Goal: Use online tool/utility

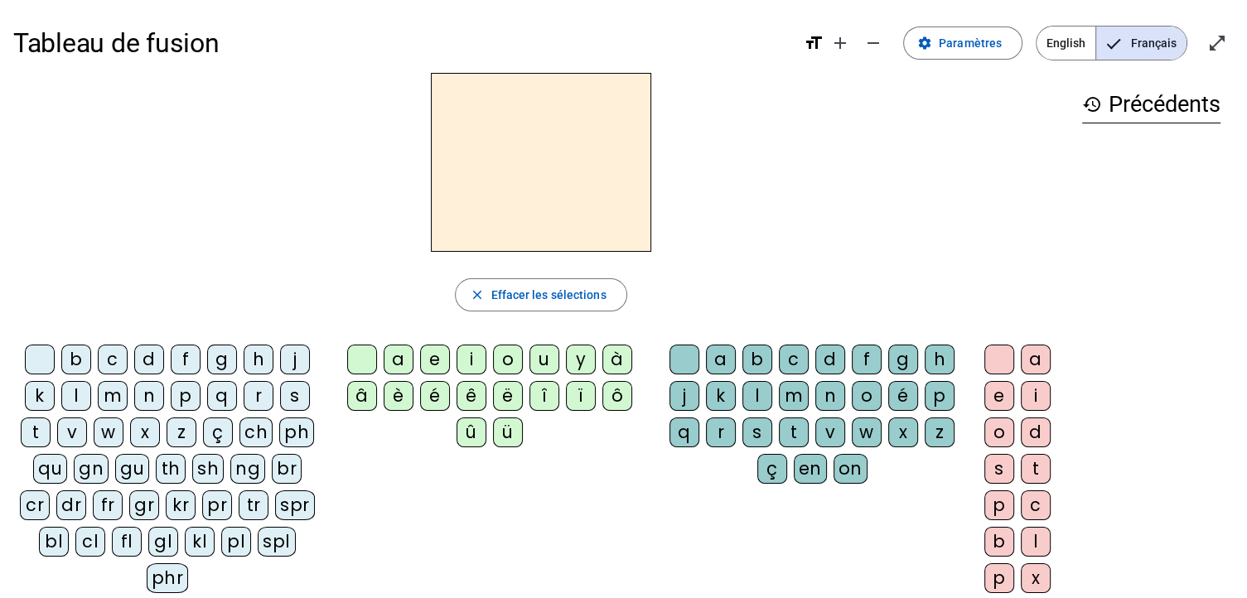
click at [186, 360] on div "f" at bounding box center [186, 360] width 30 height 30
click at [474, 364] on div "i" at bounding box center [471, 360] width 30 height 30
click at [746, 398] on div "l" at bounding box center [757, 396] width 30 height 30
click at [284, 396] on div "s" at bounding box center [295, 396] width 30 height 30
click at [118, 395] on div "m" at bounding box center [113, 396] width 30 height 30
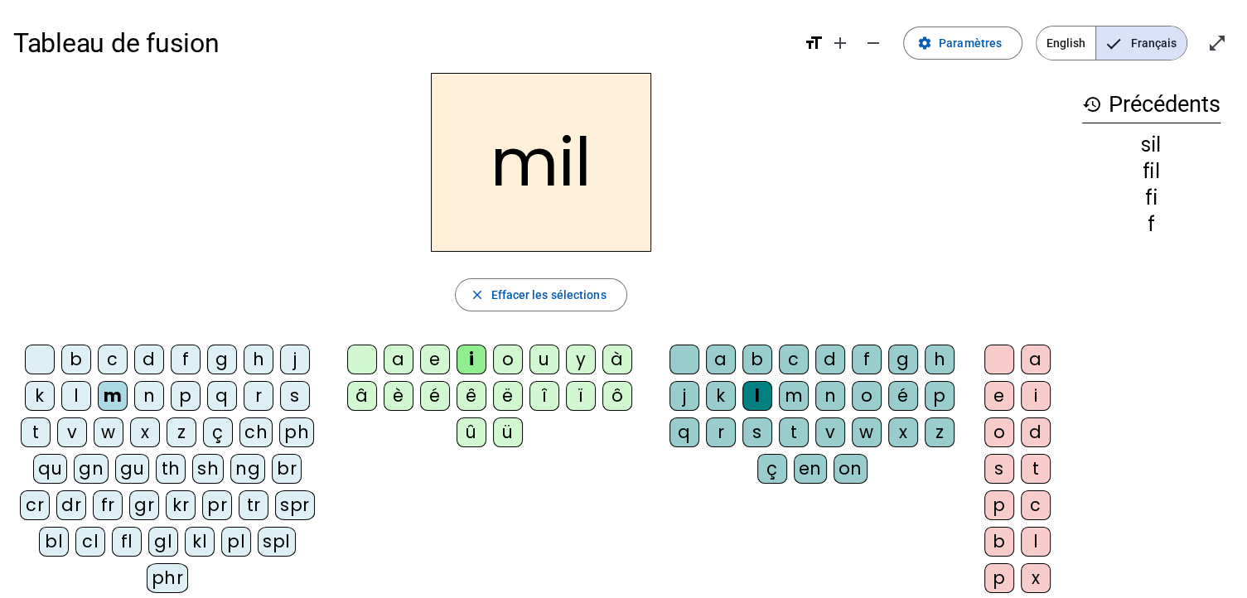
click at [683, 353] on div at bounding box center [684, 360] width 30 height 30
click at [294, 397] on div "s" at bounding box center [295, 396] width 30 height 30
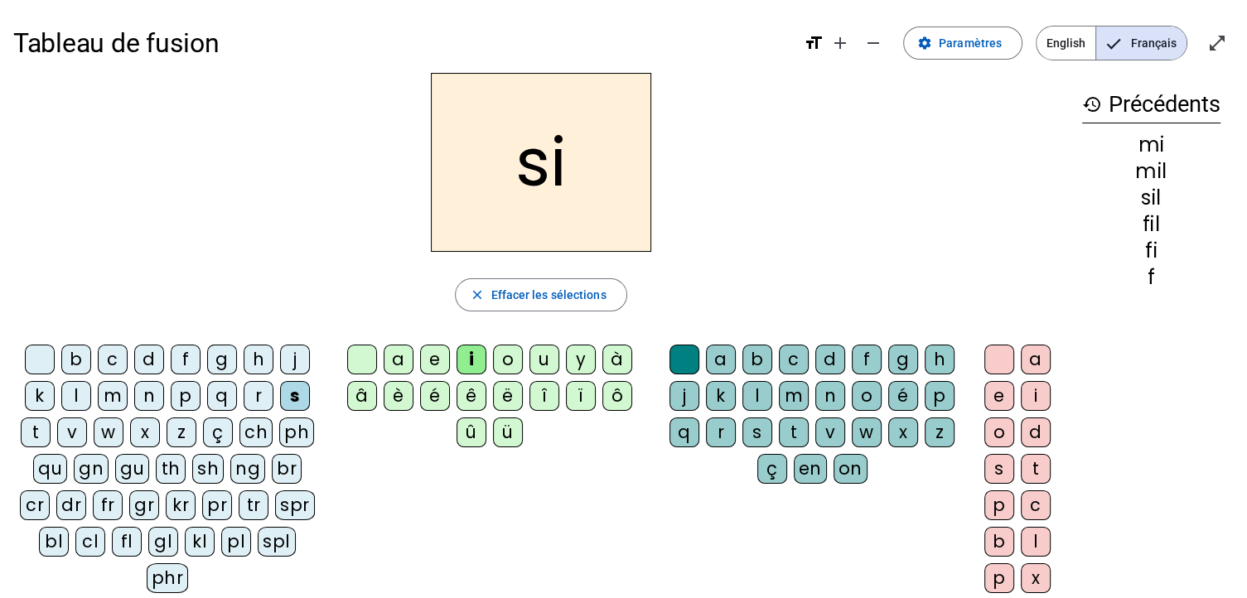
click at [149, 383] on div "n" at bounding box center [149, 396] width 30 height 30
click at [427, 365] on div "e" at bounding box center [435, 360] width 30 height 30
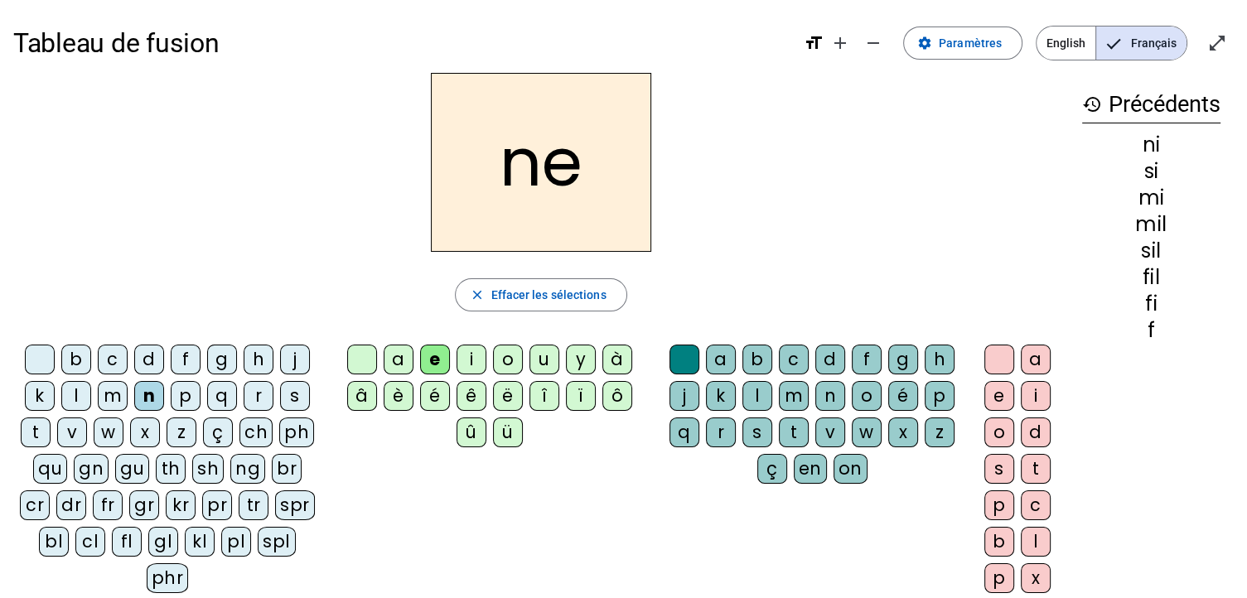
click at [34, 420] on div "t" at bounding box center [36, 432] width 30 height 30
click at [303, 401] on div "s" at bounding box center [295, 396] width 30 height 30
click at [70, 405] on div "l" at bounding box center [76, 396] width 30 height 30
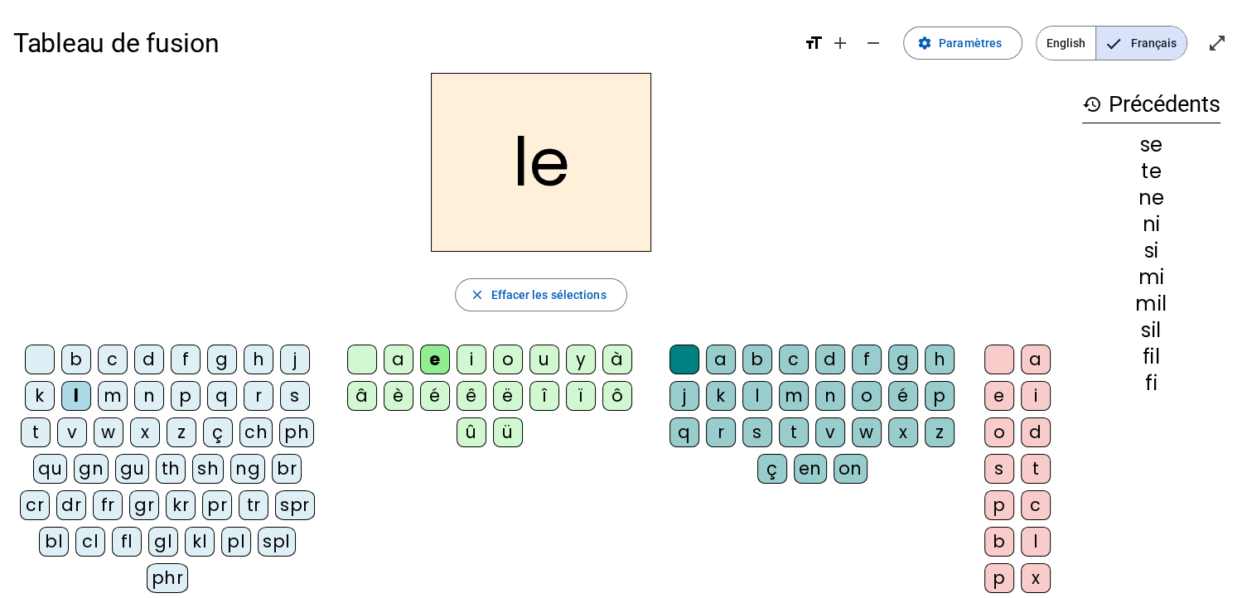
click at [537, 355] on div "u" at bounding box center [544, 360] width 30 height 30
click at [300, 398] on div "s" at bounding box center [295, 396] width 30 height 30
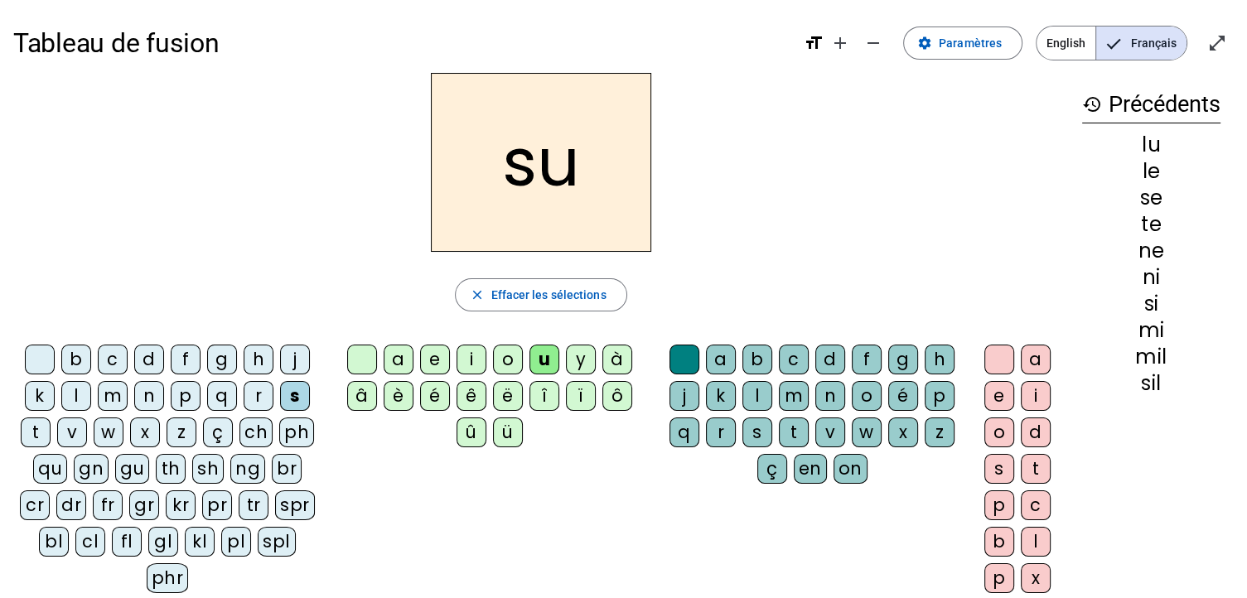
click at [139, 351] on div "d" at bounding box center [149, 360] width 30 height 30
click at [41, 424] on div "t" at bounding box center [36, 432] width 30 height 30
click at [399, 362] on div "a" at bounding box center [399, 360] width 30 height 30
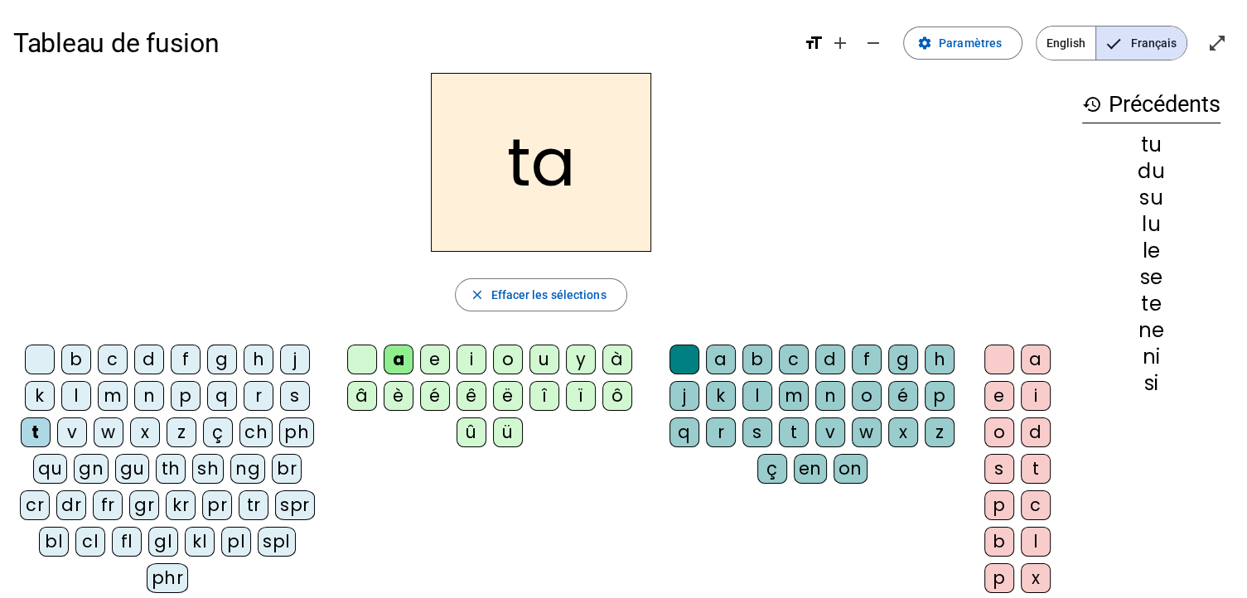
click at [285, 398] on div "s" at bounding box center [295, 396] width 30 height 30
click at [70, 400] on div "l" at bounding box center [76, 396] width 30 height 30
click at [110, 402] on div "m" at bounding box center [113, 396] width 30 height 30
